Goal: Task Accomplishment & Management: Use online tool/utility

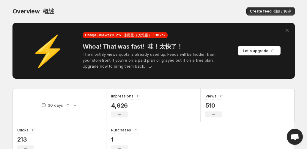
scroll to position [20, 0]
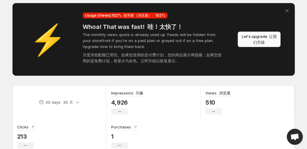
click at [271, 38] on font "让我们升级" at bounding box center [264, 39] width 23 height 11
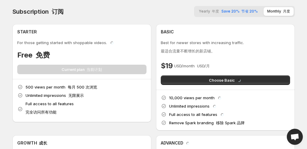
click at [209, 12] on span "Yearly 年度" at bounding box center [209, 11] width 20 height 5
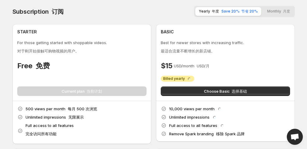
click at [273, 10] on button "Monthly 月度" at bounding box center [279, 11] width 30 height 9
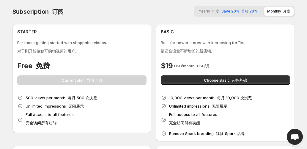
click at [243, 10] on font "节省 20%" at bounding box center [249, 11] width 16 height 4
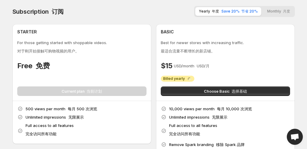
click at [283, 10] on font "button" at bounding box center [282, 11] width 2 height 4
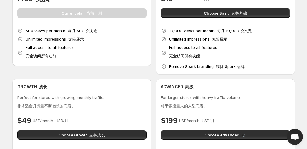
scroll to position [59, 0]
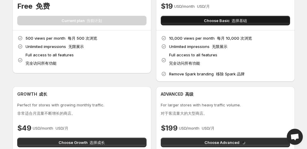
click at [204, 23] on span "Choose Basic 选择基础" at bounding box center [225, 21] width 43 height 6
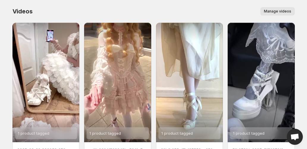
click at [285, 10] on span "Manage videos" at bounding box center [277, 11] width 27 height 5
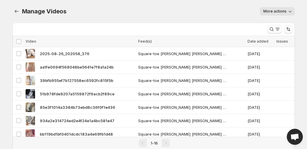
click at [275, 9] on span "More actions" at bounding box center [275, 11] width 23 height 5
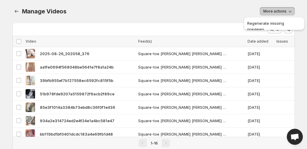
click at [206, 10] on div "More actions" at bounding box center [184, 11] width 221 height 8
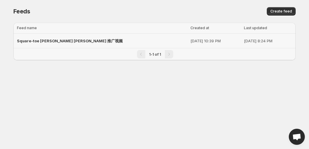
click at [49, 41] on span "Square-toe [PERSON_NAME] 推广视频" at bounding box center [70, 40] width 106 height 5
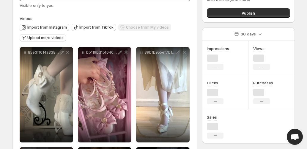
scroll to position [59, 0]
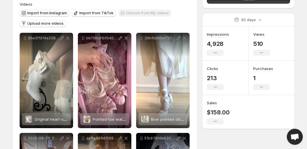
click at [45, 14] on span "Import from Instagram" at bounding box center [47, 13] width 40 height 5
click at [96, 12] on span "Import from TikTok" at bounding box center [96, 13] width 34 height 5
click at [45, 26] on button "Upload more videos" at bounding box center [43, 23] width 46 height 7
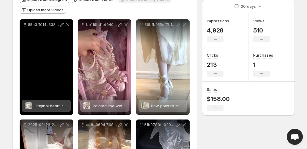
scroll to position [79, 0]
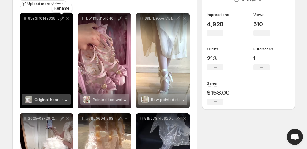
click at [62, 19] on icon at bounding box center [62, 18] width 6 height 6
click at [44, 73] on div "85e3f1014a3384b73ebd8c36f0f1e436" at bounding box center [47, 60] width 54 height 95
click at [61, 19] on icon at bounding box center [62, 18] width 6 height 6
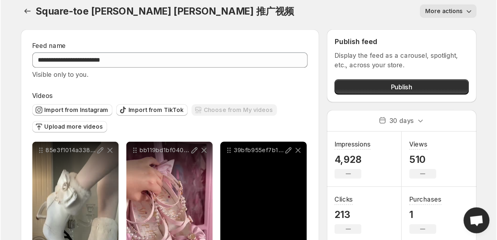
scroll to position [0, 0]
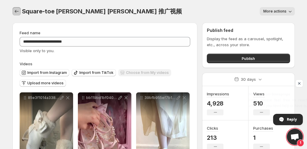
click at [18, 11] on icon "Settings" at bounding box center [17, 11] width 6 height 6
